Goal: Information Seeking & Learning: Understand process/instructions

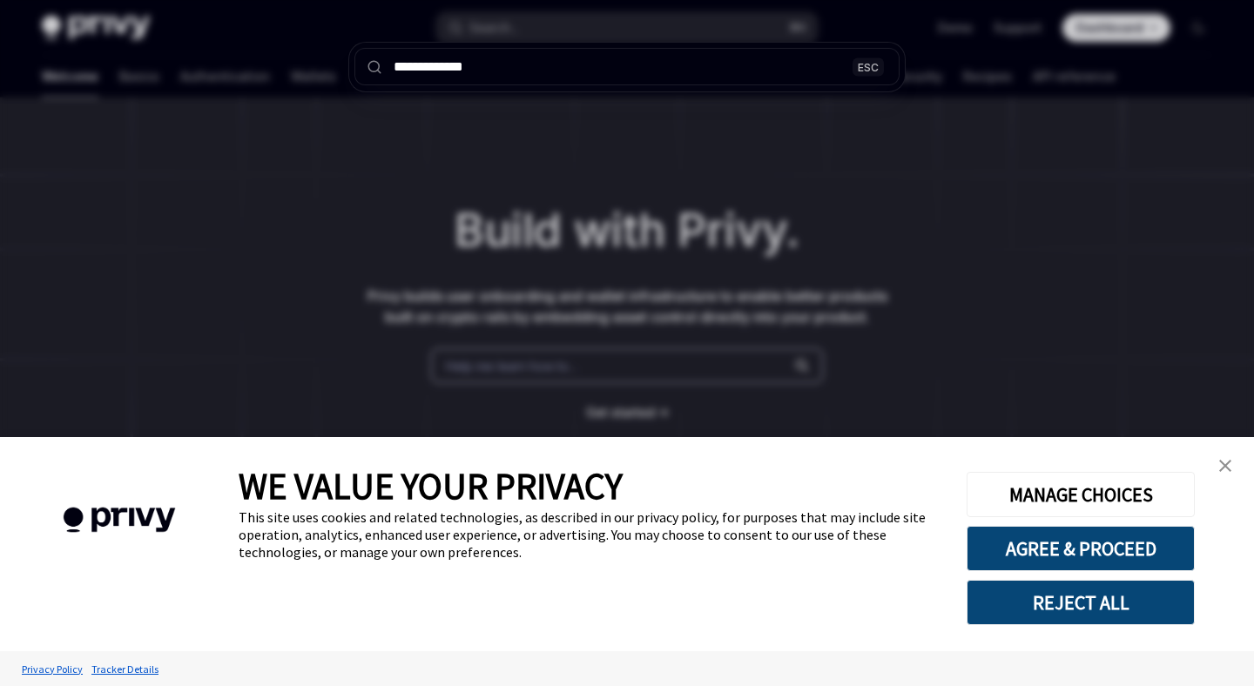
type input "**********"
click at [808, 173] on div "**********" at bounding box center [627, 343] width 1254 height 686
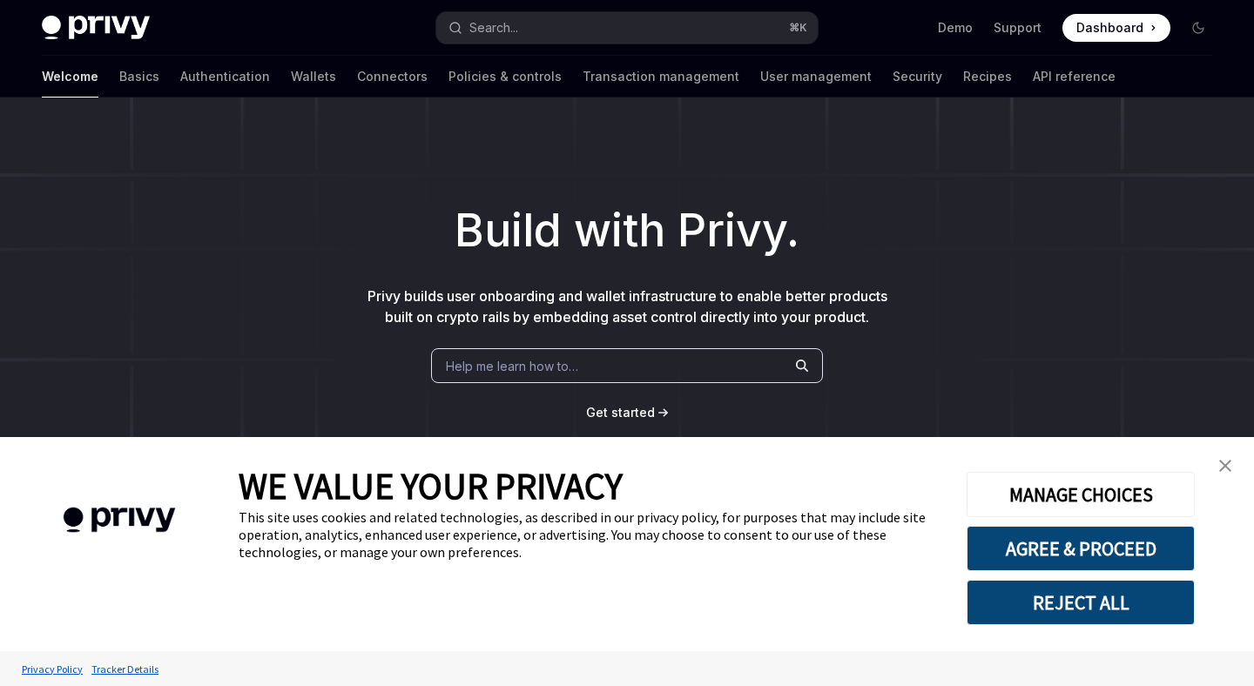
click at [955, 17] on ul "Demo Support Dashboard Dashboard" at bounding box center [1054, 28] width 232 height 28
click at [955, 31] on link "Demo" at bounding box center [955, 27] width 35 height 17
click at [518, 24] on div "Search..." at bounding box center [493, 27] width 49 height 21
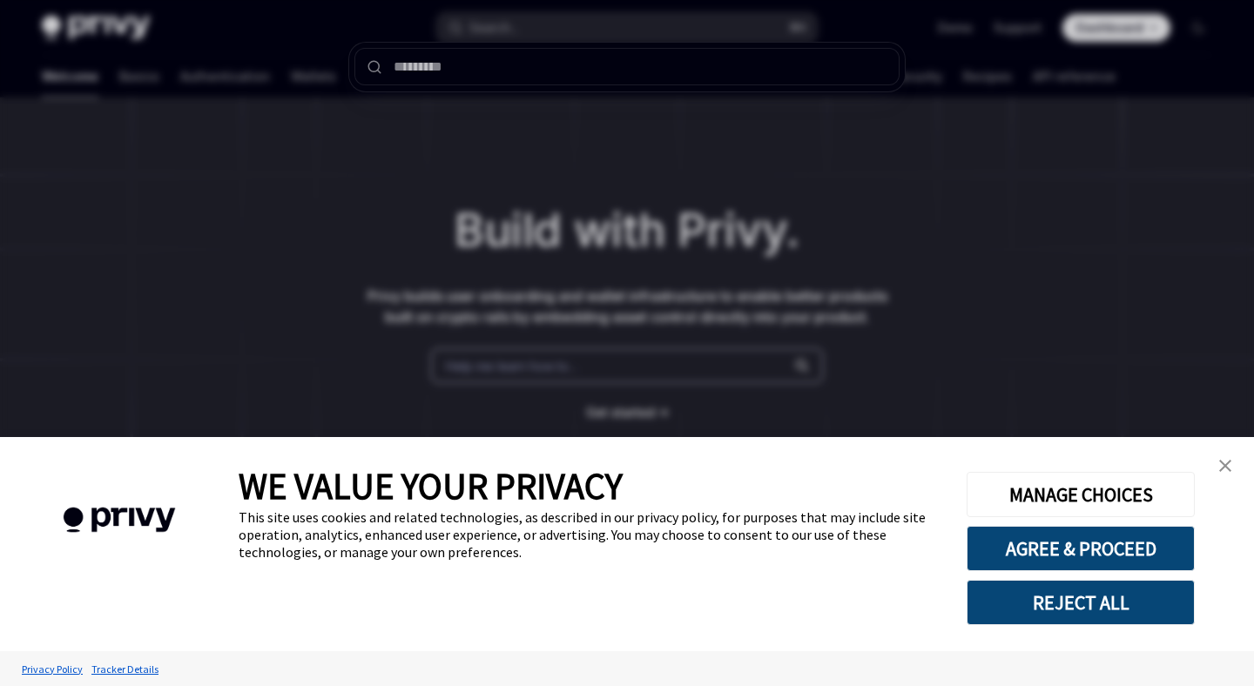
type input "**********"
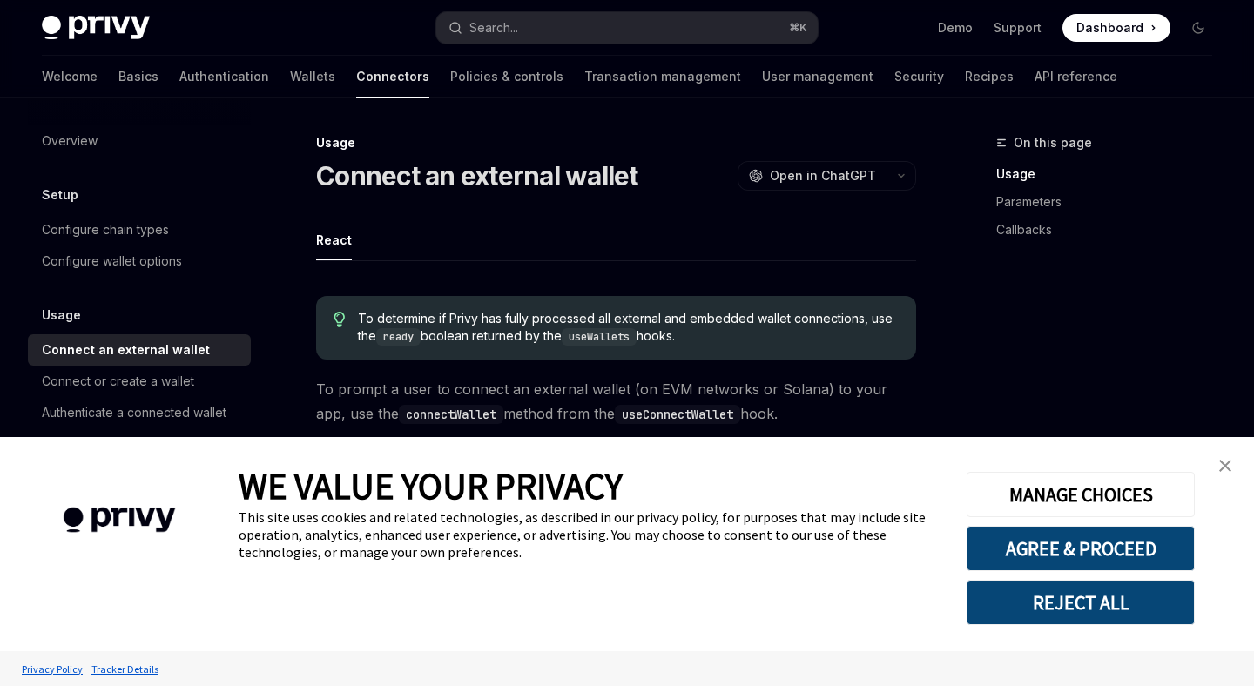
scroll to position [98, 0]
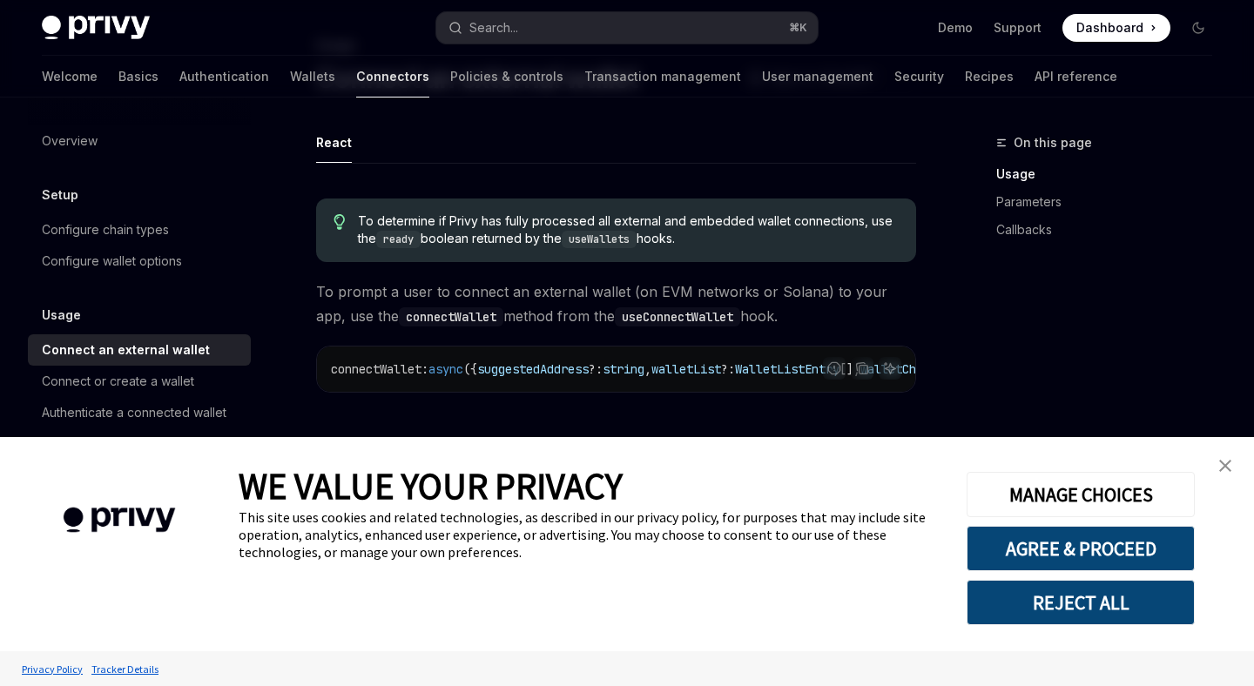
click at [1222, 465] on img "close banner" at bounding box center [1225, 466] width 12 height 12
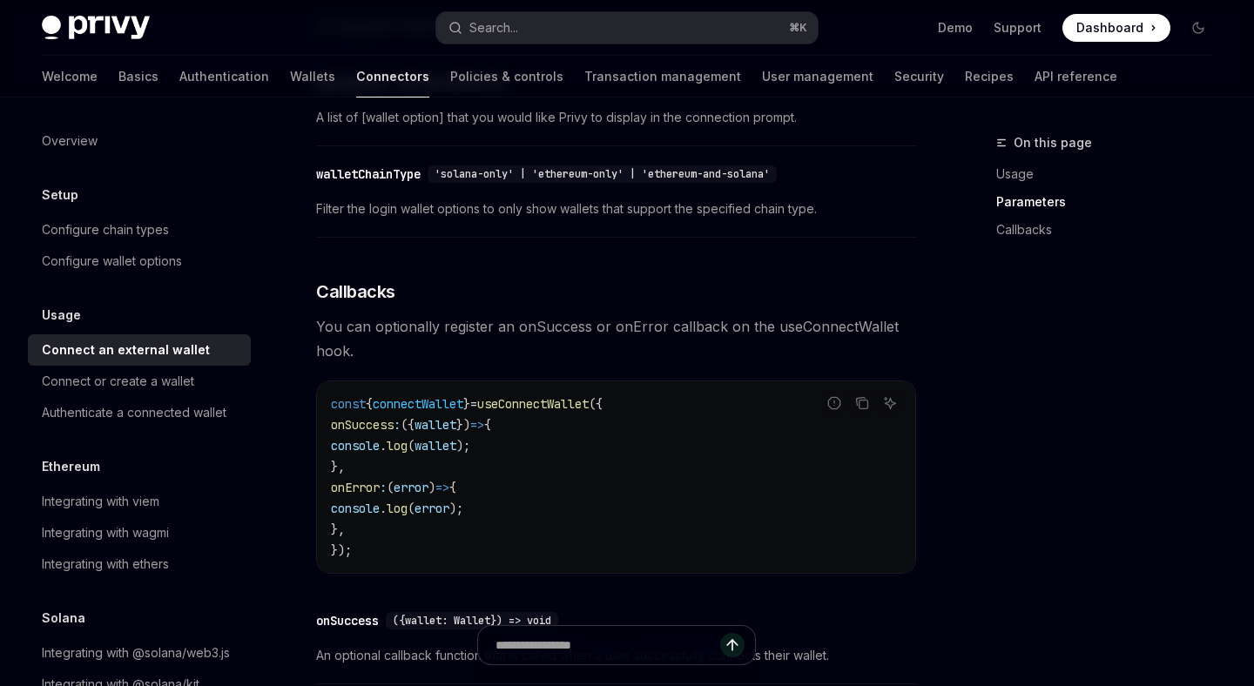
scroll to position [879, 0]
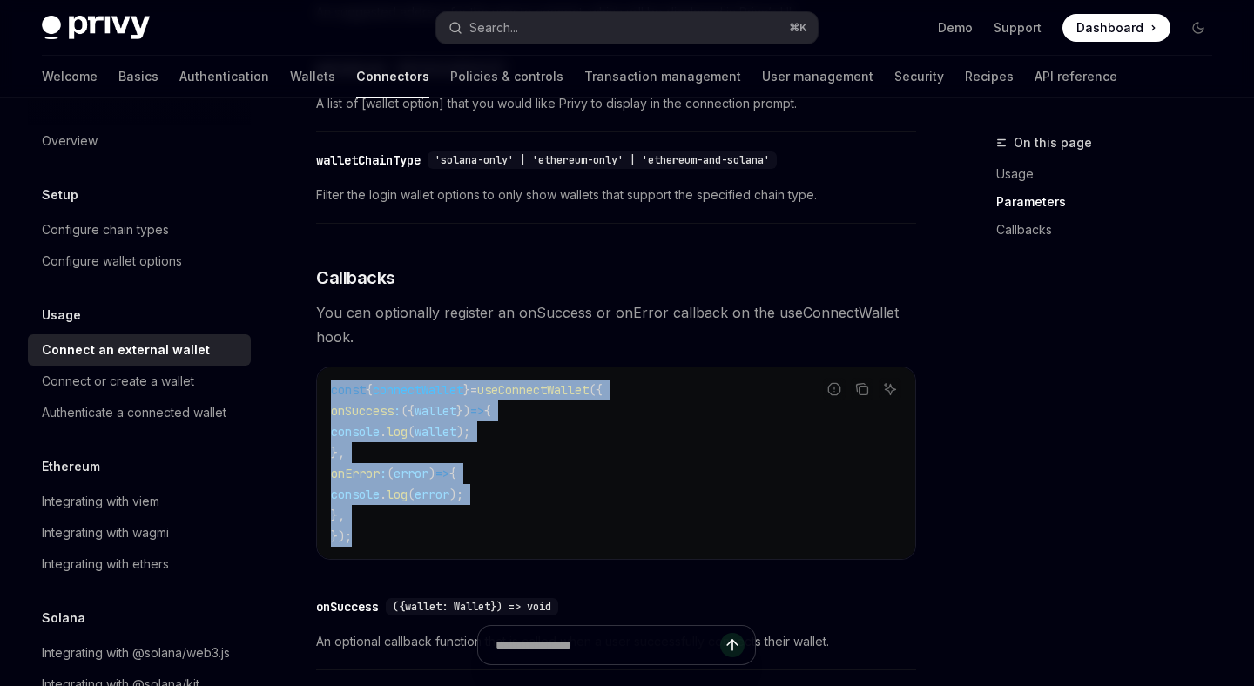
drag, startPoint x: 367, startPoint y: 549, endPoint x: 309, endPoint y: 395, distance: 164.5
click at [309, 395] on div "Usage Connect an external wallet OpenAI Open in ChatGPT OpenAI Open in ChatGPT …" at bounding box center [452, 153] width 933 height 1798
copy code "const { connectWallet } = useConnectWallet ({ onSuccess : ({ wallet }) => { con…"
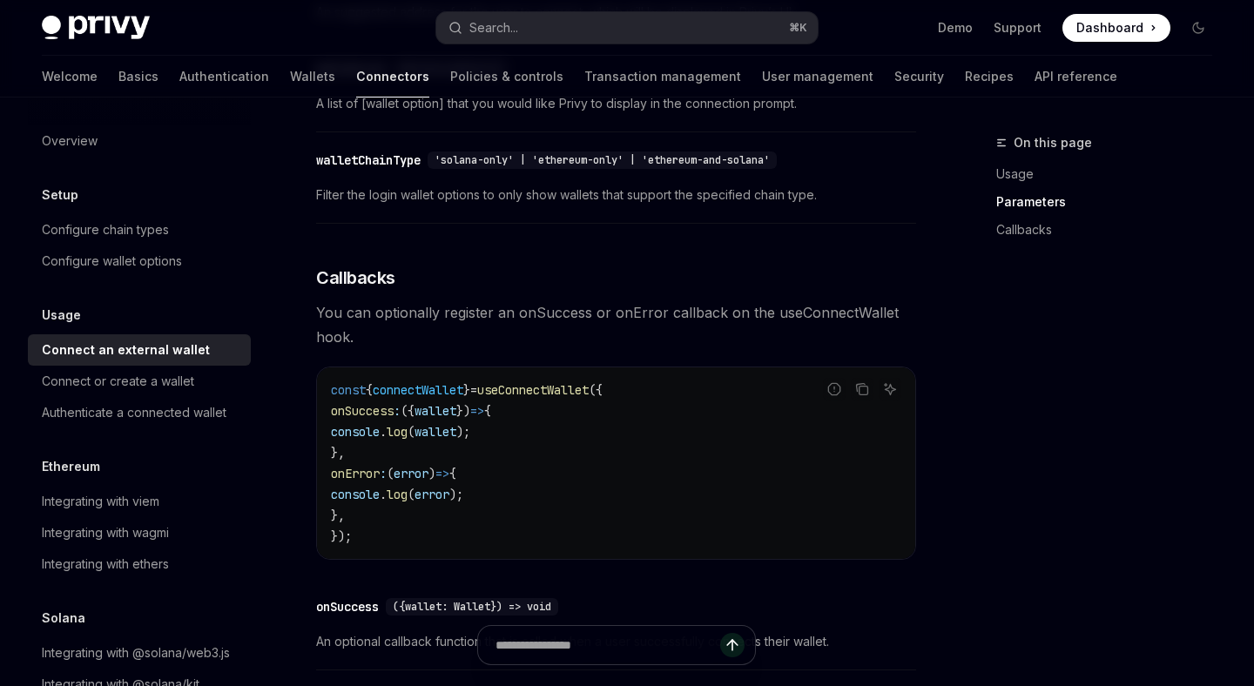
click at [586, 534] on code "const { connectWallet } = useConnectWallet ({ onSuccess : ({ wallet }) => { con…" at bounding box center [616, 463] width 570 height 167
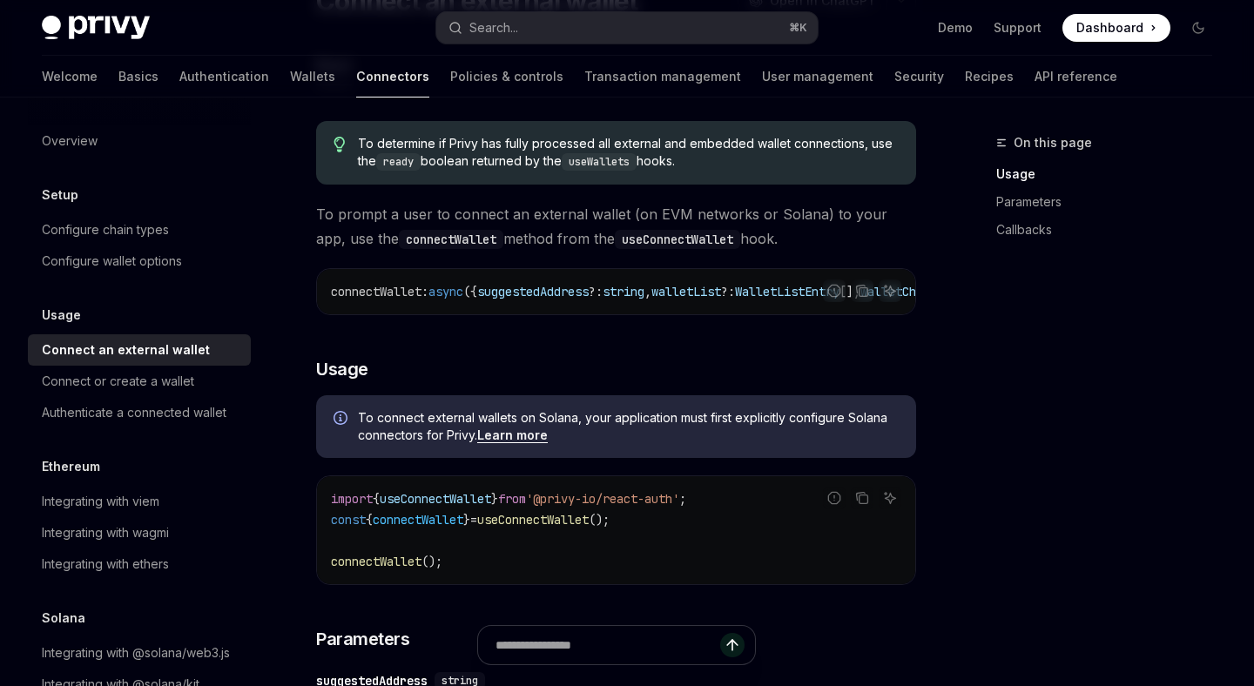
scroll to position [49, 0]
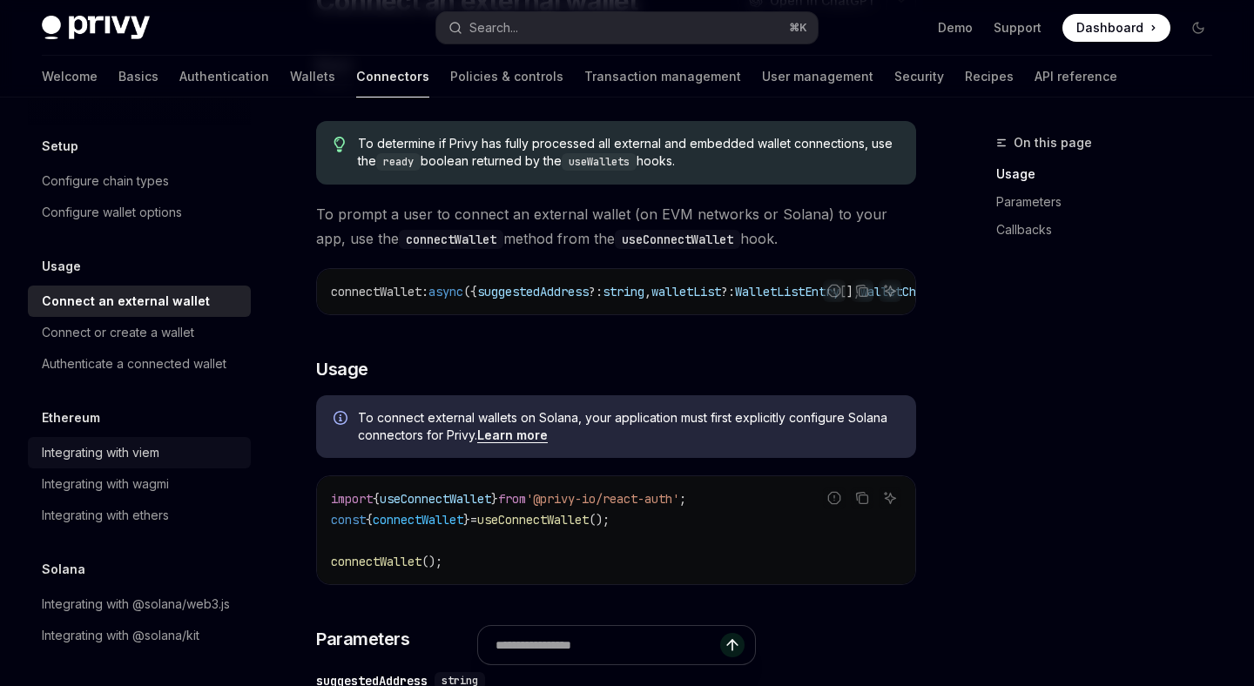
click at [159, 461] on div "Integrating with viem" at bounding box center [101, 452] width 118 height 21
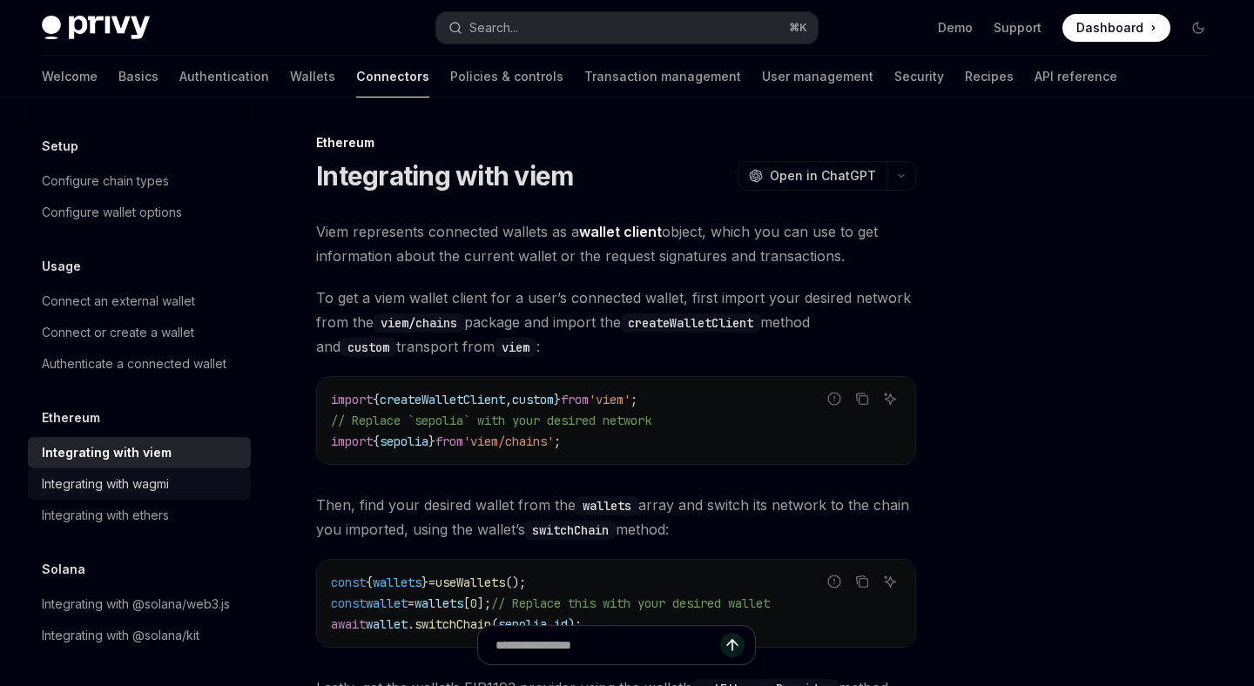
click at [168, 492] on div "Integrating with wagmi" at bounding box center [105, 484] width 127 height 21
type textarea "*"
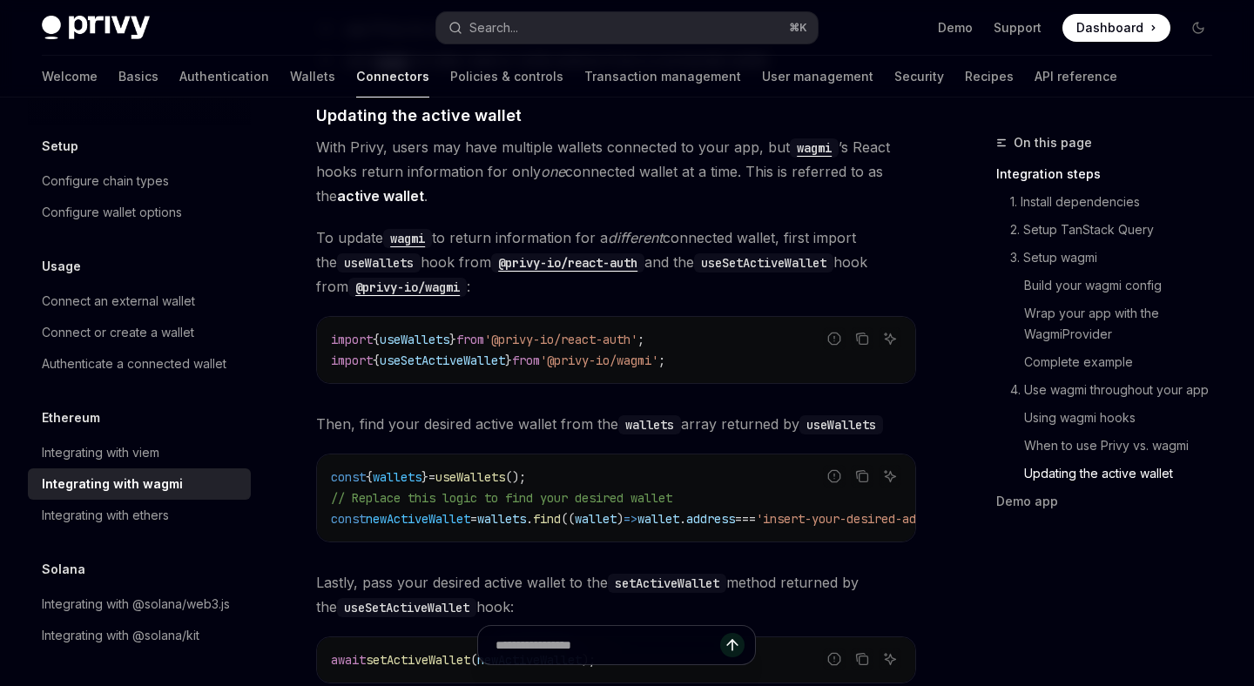
scroll to position [5195, 0]
